Goal: Transaction & Acquisition: Purchase product/service

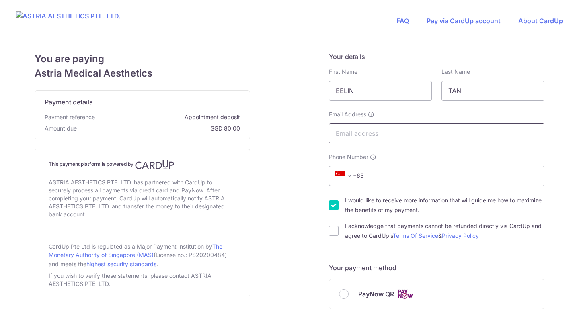
type input "TAN"
click at [360, 134] on input "Email Address" at bounding box center [436, 133] width 215 height 20
type input "[EMAIL_ADDRESS][DOMAIN_NAME]"
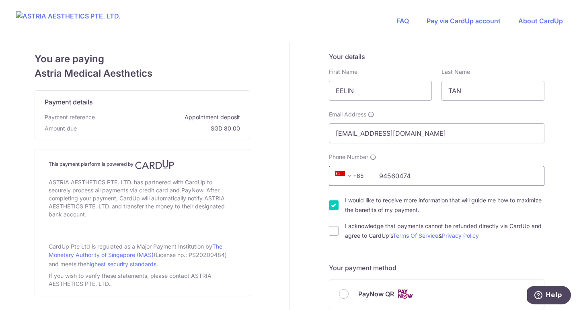
type input "94560474"
click at [462, 209] on label "I would like to receive more information that will guide me how to maximize the…" at bounding box center [444, 205] width 199 height 19
click at [338, 209] on input "I would like to receive more information that will guide me how to maximize the…" at bounding box center [334, 206] width 10 height 10
click at [331, 204] on input "I would like to receive more information that will guide me how to maximize the…" at bounding box center [334, 206] width 10 height 10
checkbox input "true"
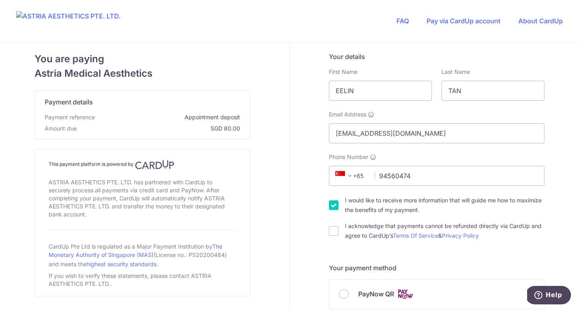
click at [334, 225] on div "I acknowledge that payments cannot be refunded directly via CardUp and agree to…" at bounding box center [436, 230] width 215 height 19
click at [334, 231] on input "I acknowledge that payments cannot be refunded directly via CardUp and agree to…" at bounding box center [334, 231] width 10 height 10
checkbox input "true"
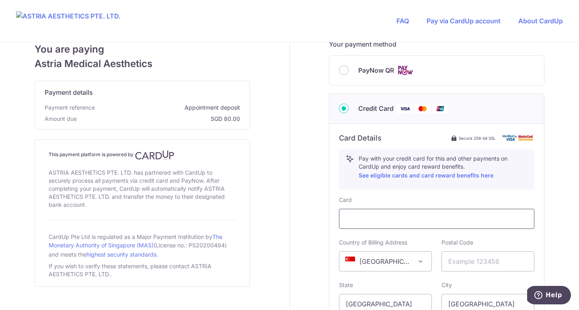
scroll to position [225, 0]
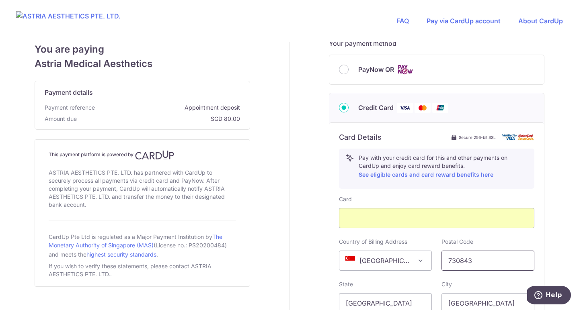
type input "730843"
click at [310, 211] on div "Your details First Name EELIN Last Name TAN Email Address [EMAIL_ADDRESS][DOMAI…" at bounding box center [437, 141] width 294 height 647
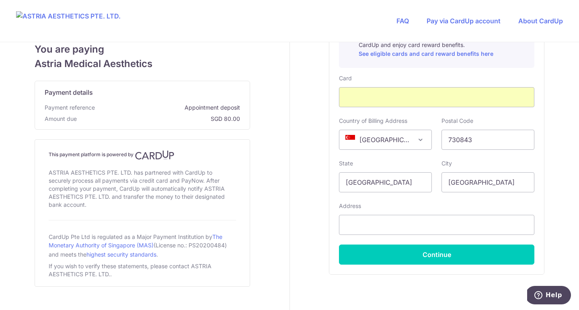
scroll to position [346, 0]
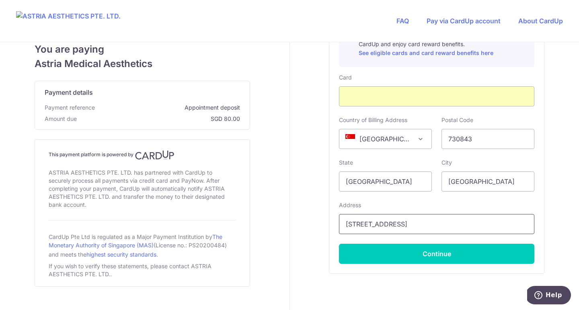
type input "[STREET_ADDRESS]"
click at [321, 213] on div "Your details First Name EELIN Last Name TAN Email Address [EMAIL_ADDRESS][DOMAI…" at bounding box center [437, 19] width 294 height 647
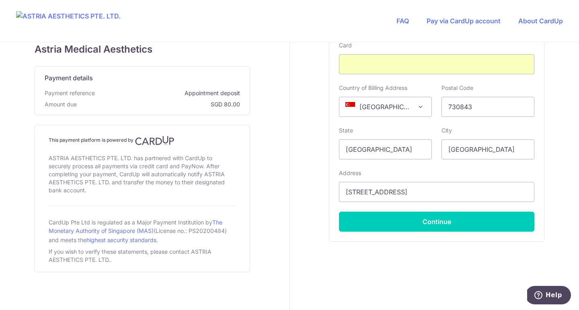
scroll to position [379, 0]
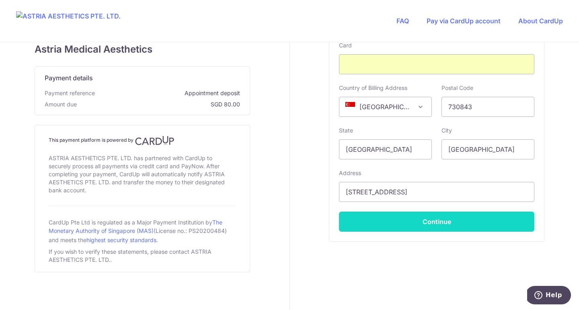
click at [471, 219] on button "Continue" at bounding box center [436, 222] width 195 height 20
type input "**** 1958"
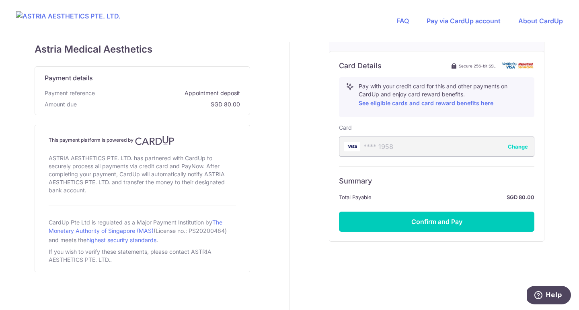
scroll to position [296, 0]
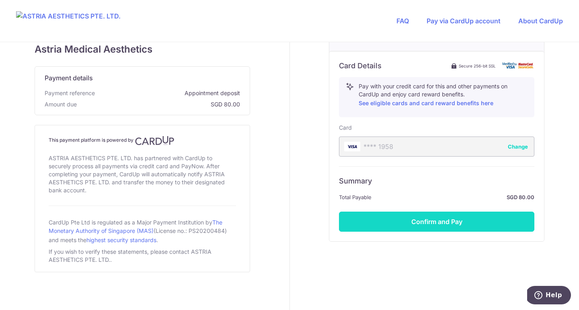
click at [436, 224] on button "Confirm and Pay" at bounding box center [436, 222] width 195 height 20
